Goal: Find specific page/section: Find specific page/section

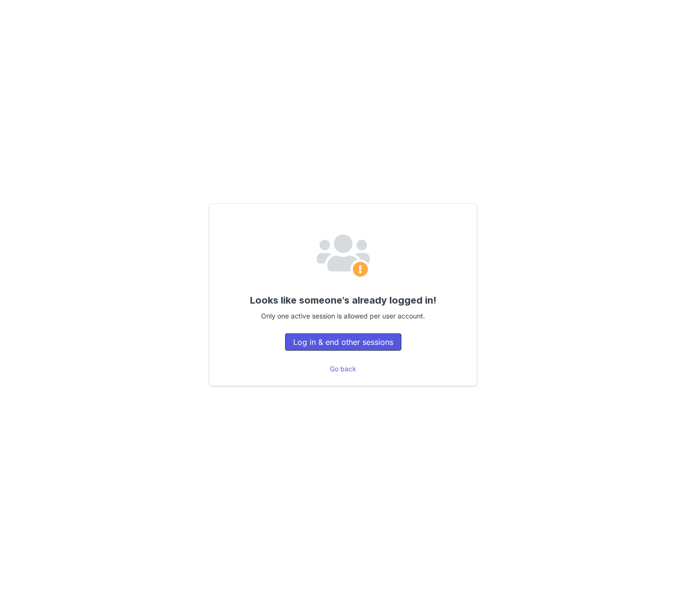
click at [377, 343] on button "Log in & end other sessions" at bounding box center [343, 341] width 116 height 17
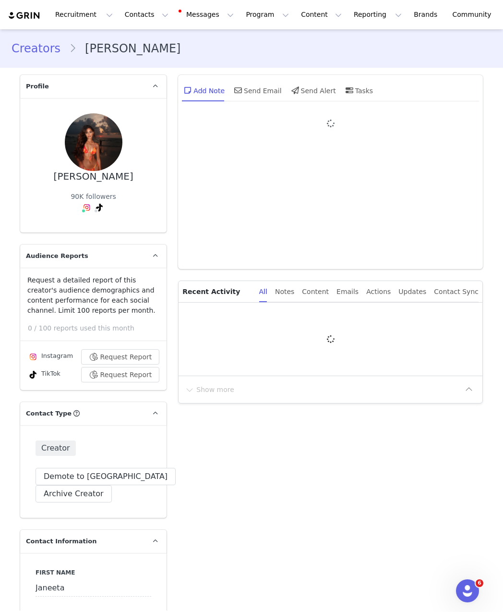
type input "+1 ([GEOGRAPHIC_DATA])"
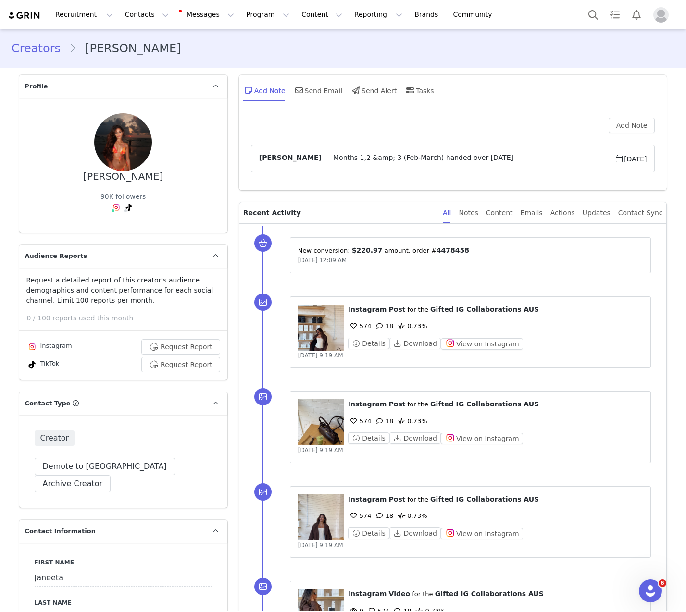
drag, startPoint x: 169, startPoint y: 132, endPoint x: 71, endPoint y: 129, distance: 98.1
click at [71, 129] on div "[PERSON_NAME] 90K followers" at bounding box center [123, 165] width 177 height 104
copy div "[PERSON_NAME]"
